Goal: Task Accomplishment & Management: Manage account settings

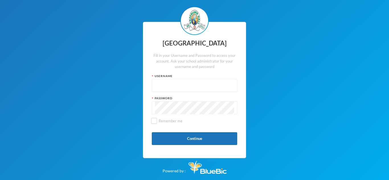
click at [187, 84] on input "text" at bounding box center [194, 85] width 79 height 13
type input "glh25cs25"
click at [205, 142] on button "Continue" at bounding box center [194, 138] width 85 height 13
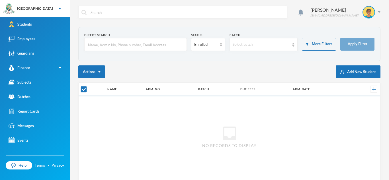
checkbox input "false"
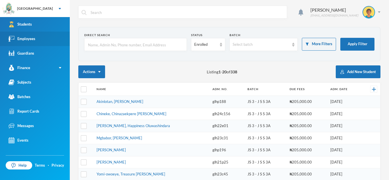
click at [24, 40] on div "Employees" at bounding box center [22, 39] width 27 height 6
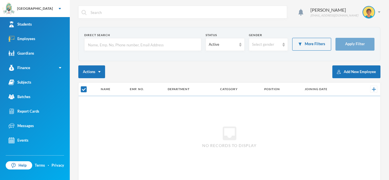
checkbox input "false"
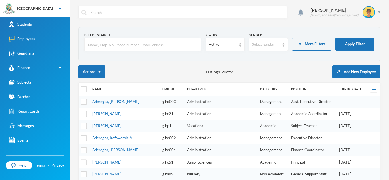
click at [114, 44] on input "text" at bounding box center [142, 44] width 111 height 13
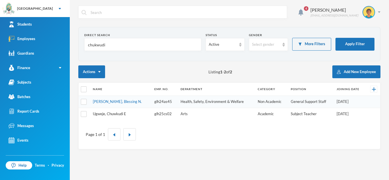
type input "chukwudi"
click at [116, 114] on link "Ugweje, Chuwkudi E" at bounding box center [109, 114] width 33 height 5
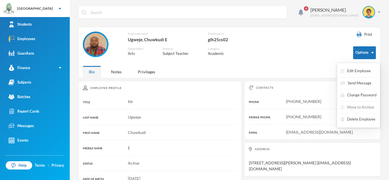
click at [353, 106] on button "Move to Archive" at bounding box center [357, 107] width 35 height 10
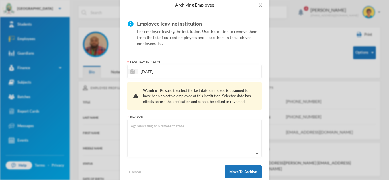
scroll to position [33, 0]
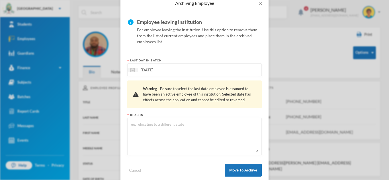
click at [179, 140] on textarea at bounding box center [194, 136] width 128 height 31
type textarea "resigned"
click at [248, 172] on button "Move To Archive" at bounding box center [243, 170] width 37 height 13
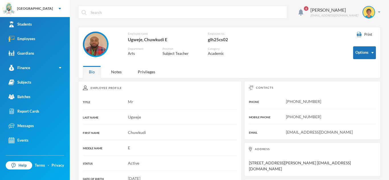
scroll to position [15, 0]
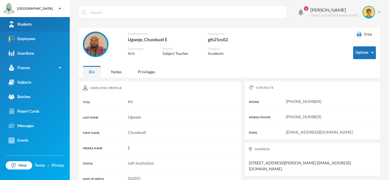
click at [29, 21] on div "Students" at bounding box center [20, 24] width 23 height 6
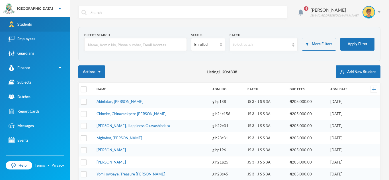
click at [20, 22] on div "Students" at bounding box center [20, 24] width 23 height 6
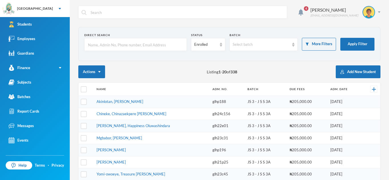
click at [125, 12] on input "text" at bounding box center [187, 12] width 194 height 13
click at [117, 43] on input "text" at bounding box center [135, 44] width 96 height 13
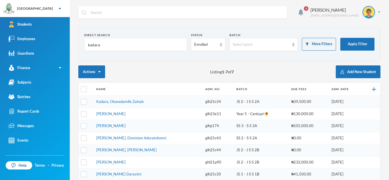
type input "kadara"
click at [122, 104] on td "Kadara, Oluwadamife Zainab" at bounding box center [147, 102] width 109 height 12
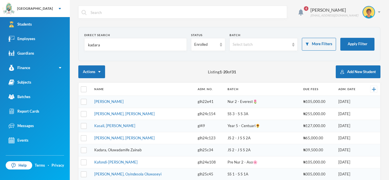
click at [120, 101] on link "[PERSON_NAME]" at bounding box center [108, 101] width 29 height 5
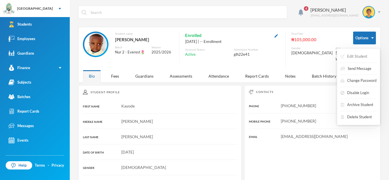
click at [361, 55] on button "Edit Student" at bounding box center [354, 57] width 28 height 10
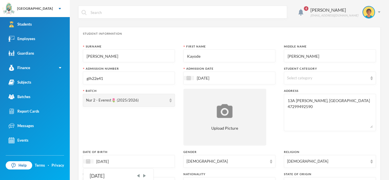
click at [120, 161] on input "[DATE]" at bounding box center [117, 161] width 48 height 7
type textarea "13A [PERSON_NAME], [GEOGRAPHIC_DATA] 47299492590"
type input "19/01/0202"
type textarea "13A [PERSON_NAME], [GEOGRAPHIC_DATA] 47299492590"
type input "19/01/0020"
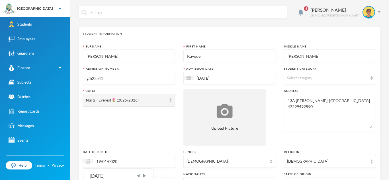
type textarea "13A [PERSON_NAME], [GEOGRAPHIC_DATA] 47299492590"
type input "19/01/0002"
type textarea "13A [PERSON_NAME], [GEOGRAPHIC_DATA] 47299492590"
type input "17/7/"
type textarea "13A [PERSON_NAME], [GEOGRAPHIC_DATA] 47299492590"
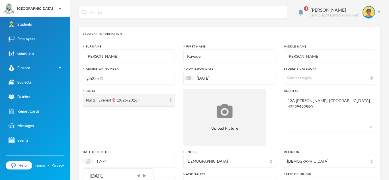
type input "17/07/0002"
type textarea "13A [PERSON_NAME], [GEOGRAPHIC_DATA] 47299492590"
type input "17/07/02013"
type textarea "13A [PERSON_NAME], [GEOGRAPHIC_DATA] 47299492590"
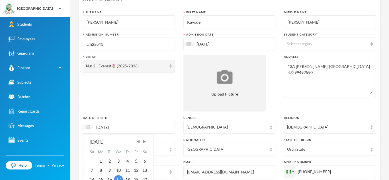
scroll to position [35, 0]
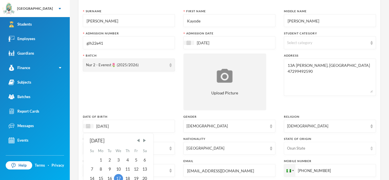
type input "[DATE]"
click at [363, 149] on div "Osun State" at bounding box center [327, 149] width 81 height 6
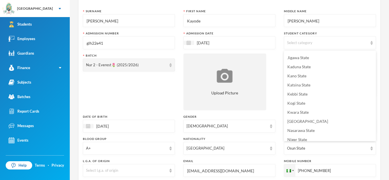
scroll to position [154, 0]
click at [306, 119] on span "[GEOGRAPHIC_DATA]" at bounding box center [307, 120] width 41 height 5
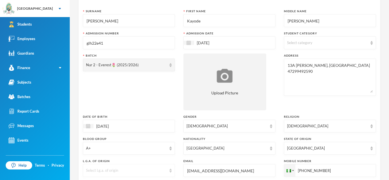
click at [169, 169] on img at bounding box center [170, 171] width 2 height 4
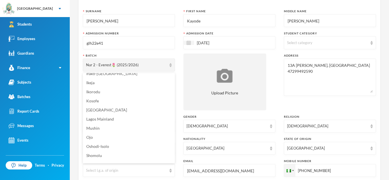
scroll to position [90, 0]
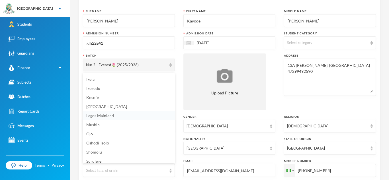
click at [111, 117] on span "Lagos Mainland" at bounding box center [100, 115] width 28 height 5
type textarea "13A [PERSON_NAME], [GEOGRAPHIC_DATA] 47299492590"
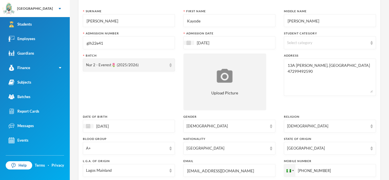
click at [371, 43] on img at bounding box center [371, 43] width 2 height 4
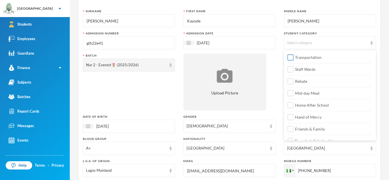
scroll to position [67, 0]
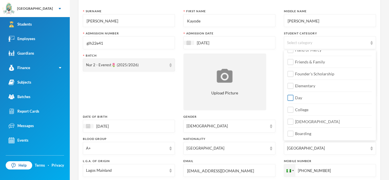
click at [293, 97] on input "Day" at bounding box center [290, 98] width 6 height 6
checkbox input "true"
type textarea "13A [PERSON_NAME], [GEOGRAPHIC_DATA] 47299492590"
click at [292, 108] on input "College" at bounding box center [290, 110] width 6 height 6
checkbox input "true"
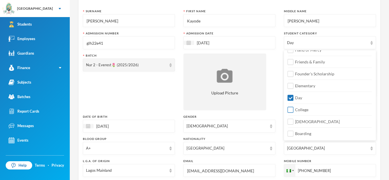
type textarea "13A [PERSON_NAME], [GEOGRAPHIC_DATA] 47299492590"
click at [293, 122] on input "[DEMOGRAPHIC_DATA]" at bounding box center [290, 122] width 6 height 6
checkbox input "true"
type textarea "13A [PERSON_NAME], [GEOGRAPHIC_DATA] 47299492590"
click at [281, 135] on div "Surname [PERSON_NAME] First Name [PERSON_NAME] Middle Name [PERSON_NAME] Admiss…" at bounding box center [229, 118] width 293 height 219
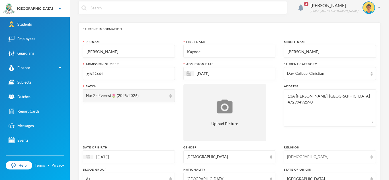
scroll to position [0, 0]
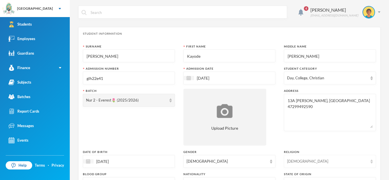
click at [334, 125] on textarea "13A [PERSON_NAME], [GEOGRAPHIC_DATA] 47299492590" at bounding box center [330, 112] width 86 height 31
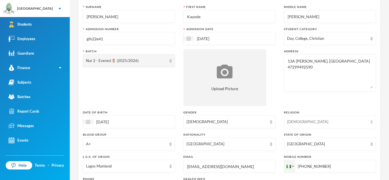
scroll to position [40, 0]
click at [334, 125] on div "[DEMOGRAPHIC_DATA]" at bounding box center [330, 121] width 92 height 13
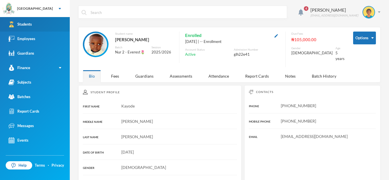
click at [27, 24] on div "Students" at bounding box center [20, 24] width 23 height 6
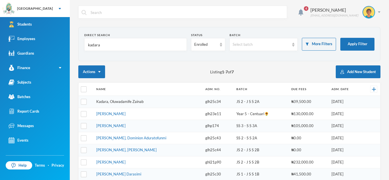
click at [123, 102] on link "Kadara, Oluwadamife Zainab" at bounding box center [119, 101] width 47 height 5
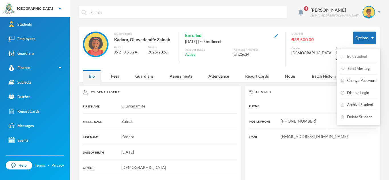
click at [354, 55] on button "Edit Student" at bounding box center [354, 57] width 28 height 10
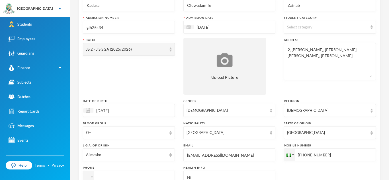
scroll to position [54, 0]
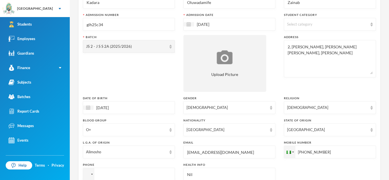
click at [132, 110] on input "[DATE]" at bounding box center [117, 107] width 48 height 7
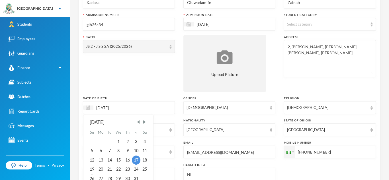
click at [132, 110] on input "[DATE]" at bounding box center [117, 107] width 48 height 7
type input "17/07/02013"
click at [352, 107] on div "[DEMOGRAPHIC_DATA]" at bounding box center [327, 108] width 81 height 6
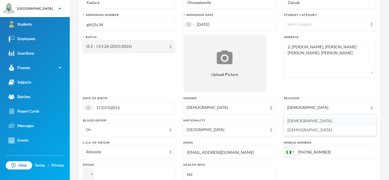
click at [311, 122] on li "[DEMOGRAPHIC_DATA]" at bounding box center [330, 120] width 92 height 9
click at [170, 152] on img at bounding box center [170, 152] width 2 height 4
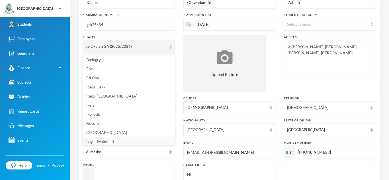
scroll to position [48, 0]
click at [105, 132] on span "[GEOGRAPHIC_DATA]" at bounding box center [106, 131] width 41 height 5
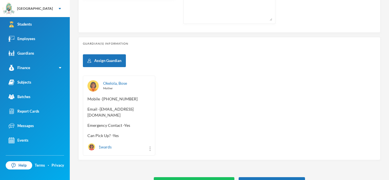
scroll to position [245, 0]
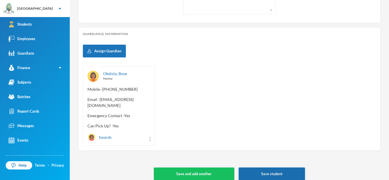
click at [262, 168] on button "Save student" at bounding box center [271, 174] width 66 height 13
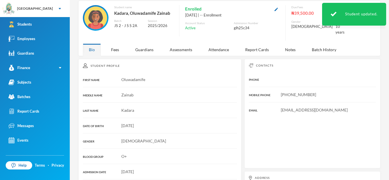
scroll to position [104, 0]
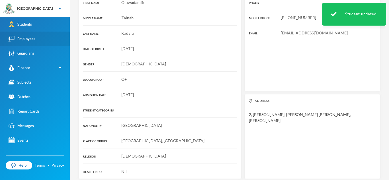
click at [33, 40] on div "Employees" at bounding box center [22, 39] width 27 height 6
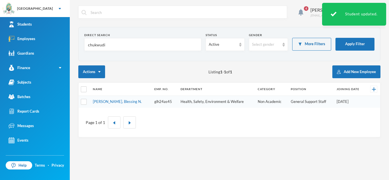
click at [109, 47] on input "chukwudi" at bounding box center [142, 44] width 111 height 13
type input "c"
